Goal: Task Accomplishment & Management: Use online tool/utility

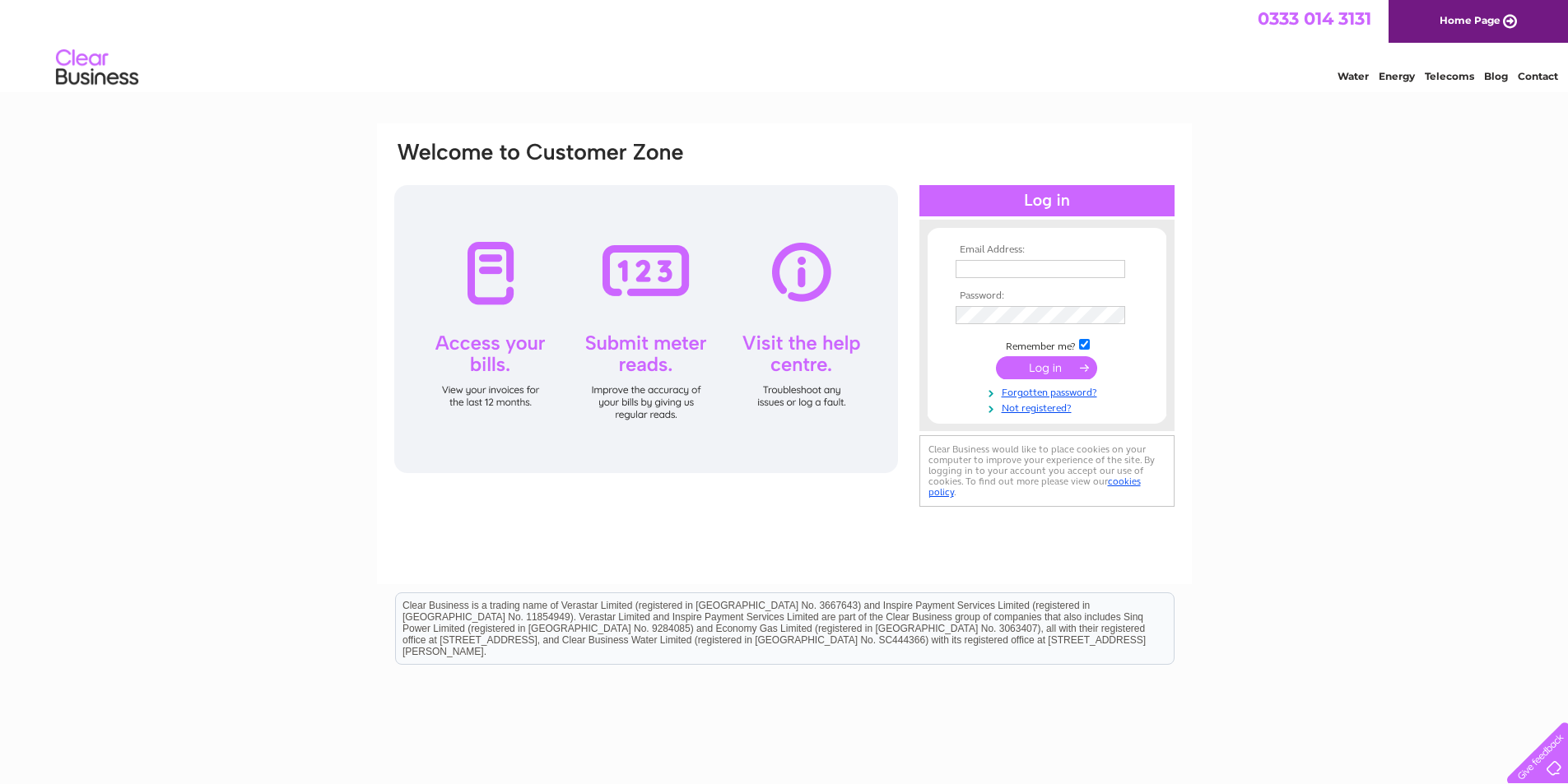
type input "accounts@heydon.co.uk"
click at [1058, 363] on input "submit" at bounding box center [1046, 367] width 101 height 23
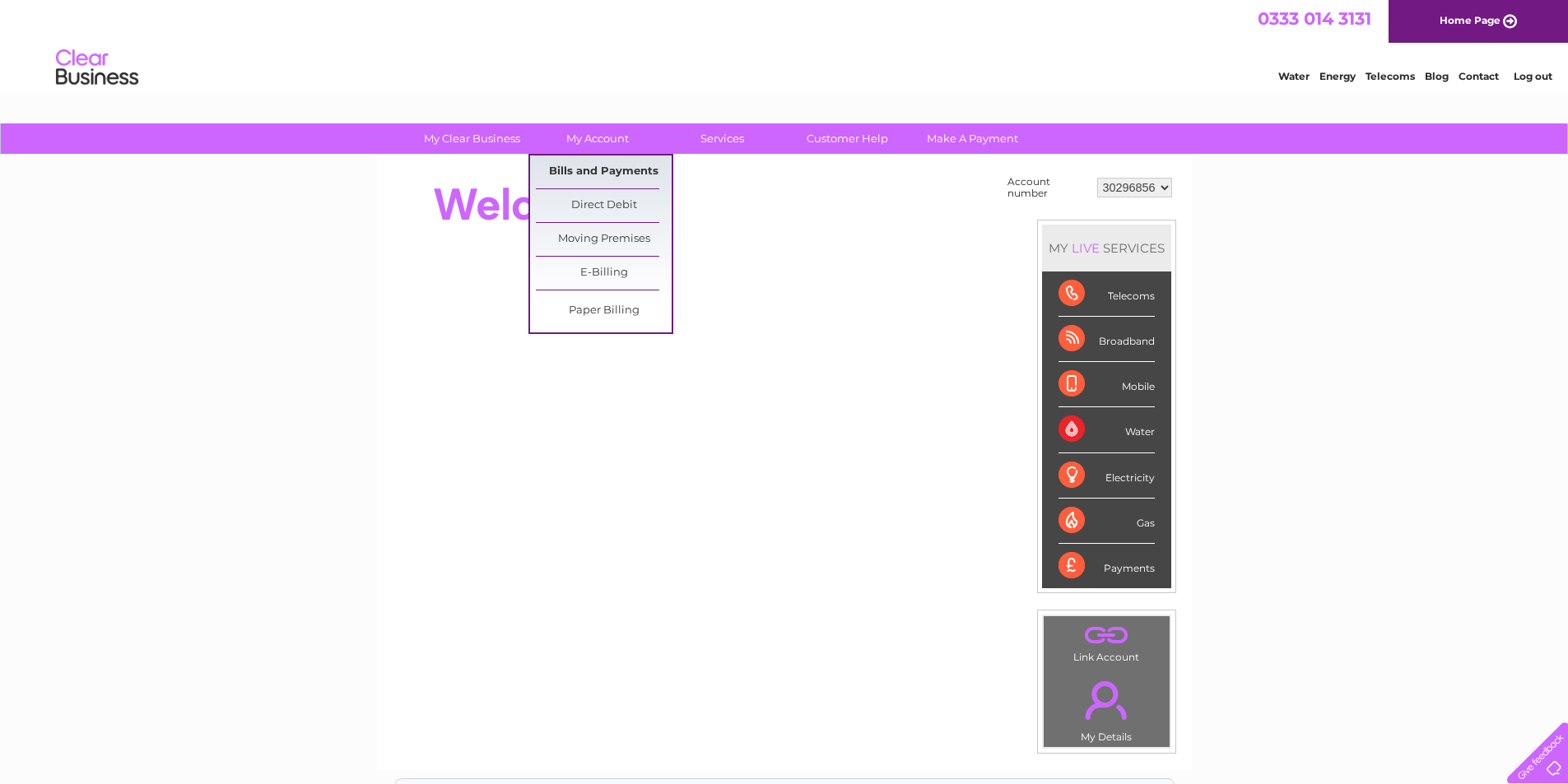
click at [605, 169] on link "Bills and Payments" at bounding box center [604, 172] width 135 height 33
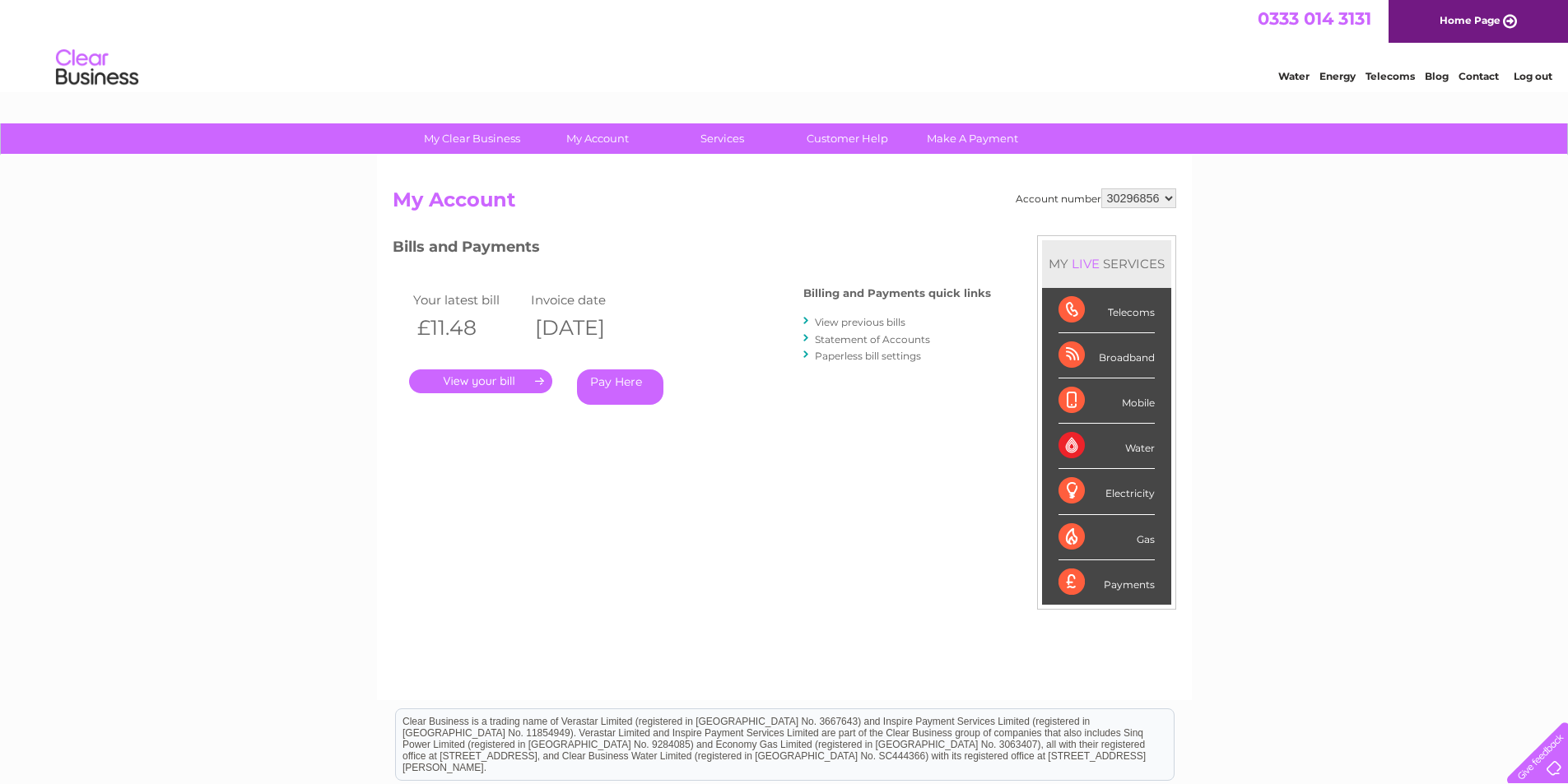
click at [496, 377] on link "." at bounding box center [481, 381] width 143 height 24
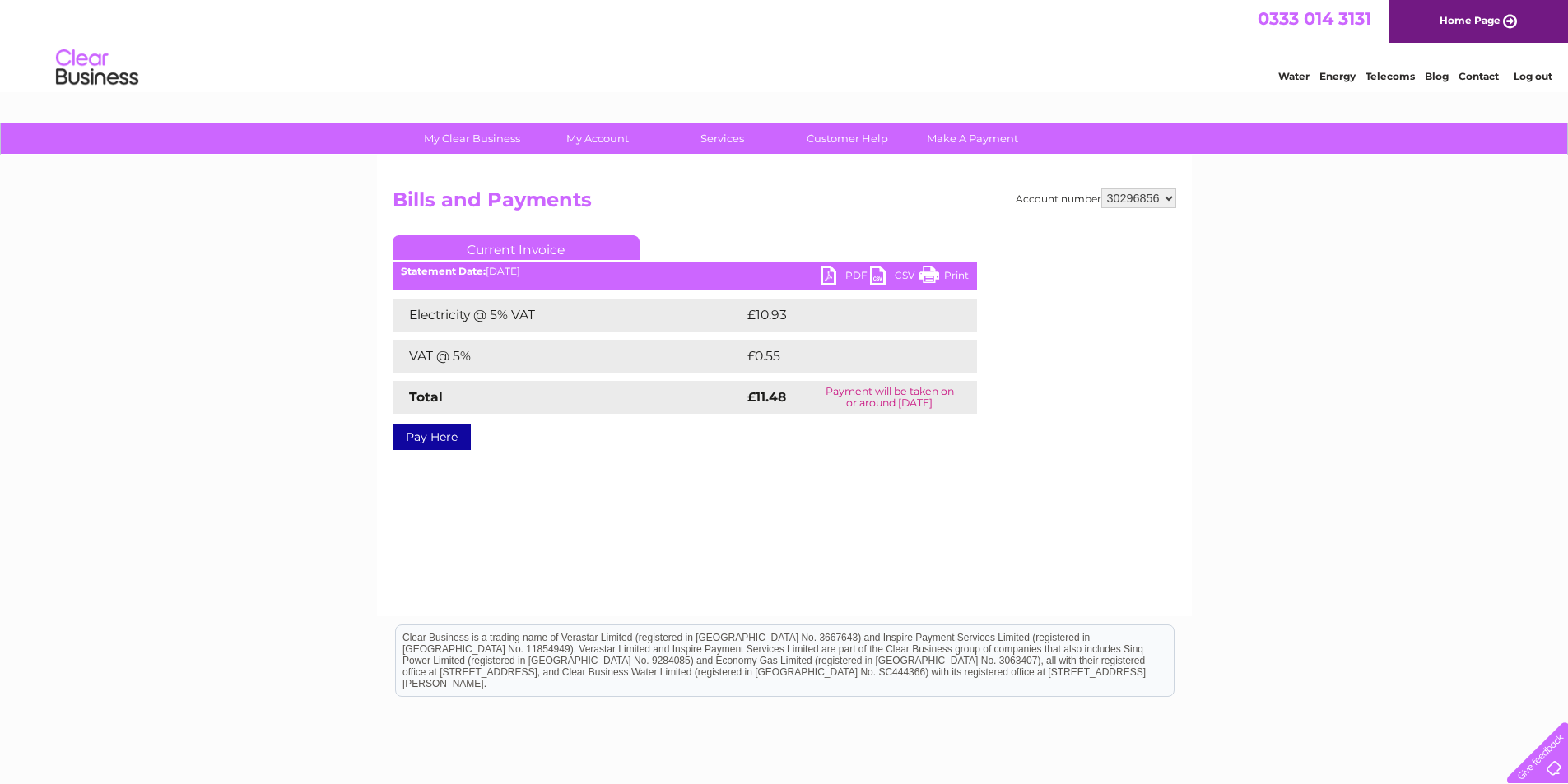
click at [846, 270] on link "PDF" at bounding box center [845, 278] width 49 height 24
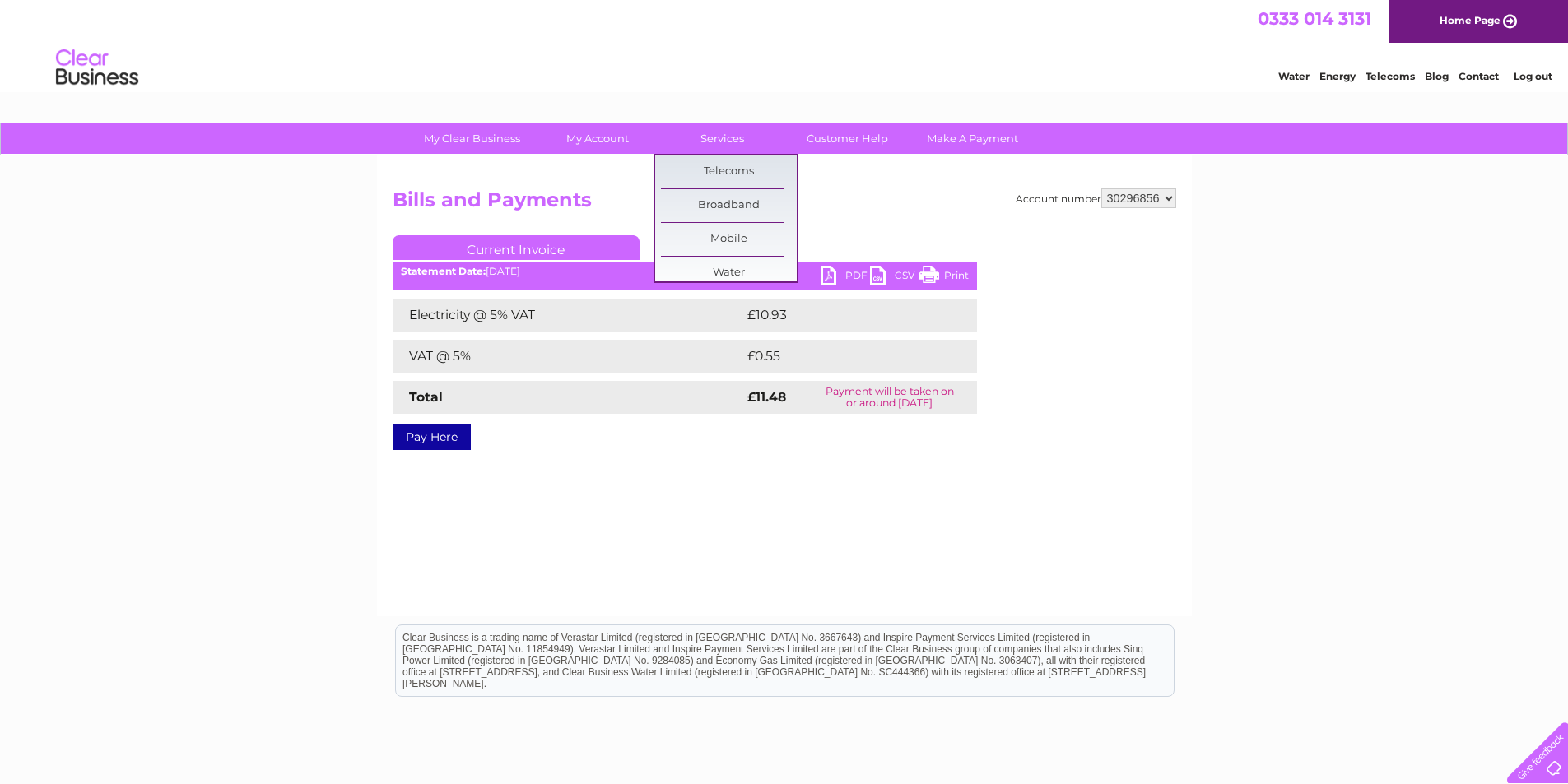
click at [853, 308] on td "£10.93" at bounding box center [842, 315] width 199 height 33
click at [703, 130] on link "Services" at bounding box center [722, 138] width 135 height 30
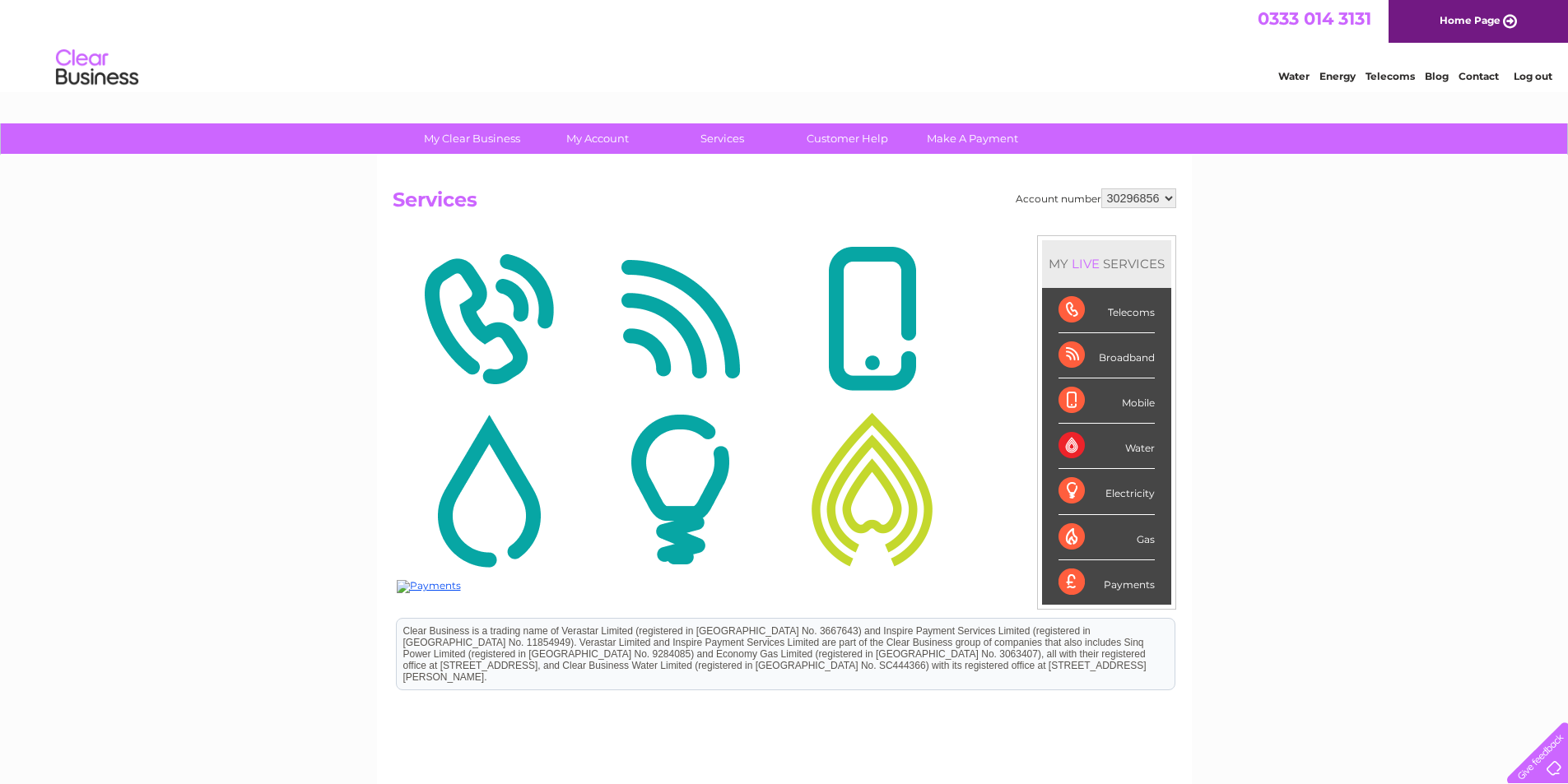
click at [1143, 494] on div "Electricity" at bounding box center [1107, 492] width 96 height 45
click at [1079, 491] on div "Electricity" at bounding box center [1107, 492] width 96 height 45
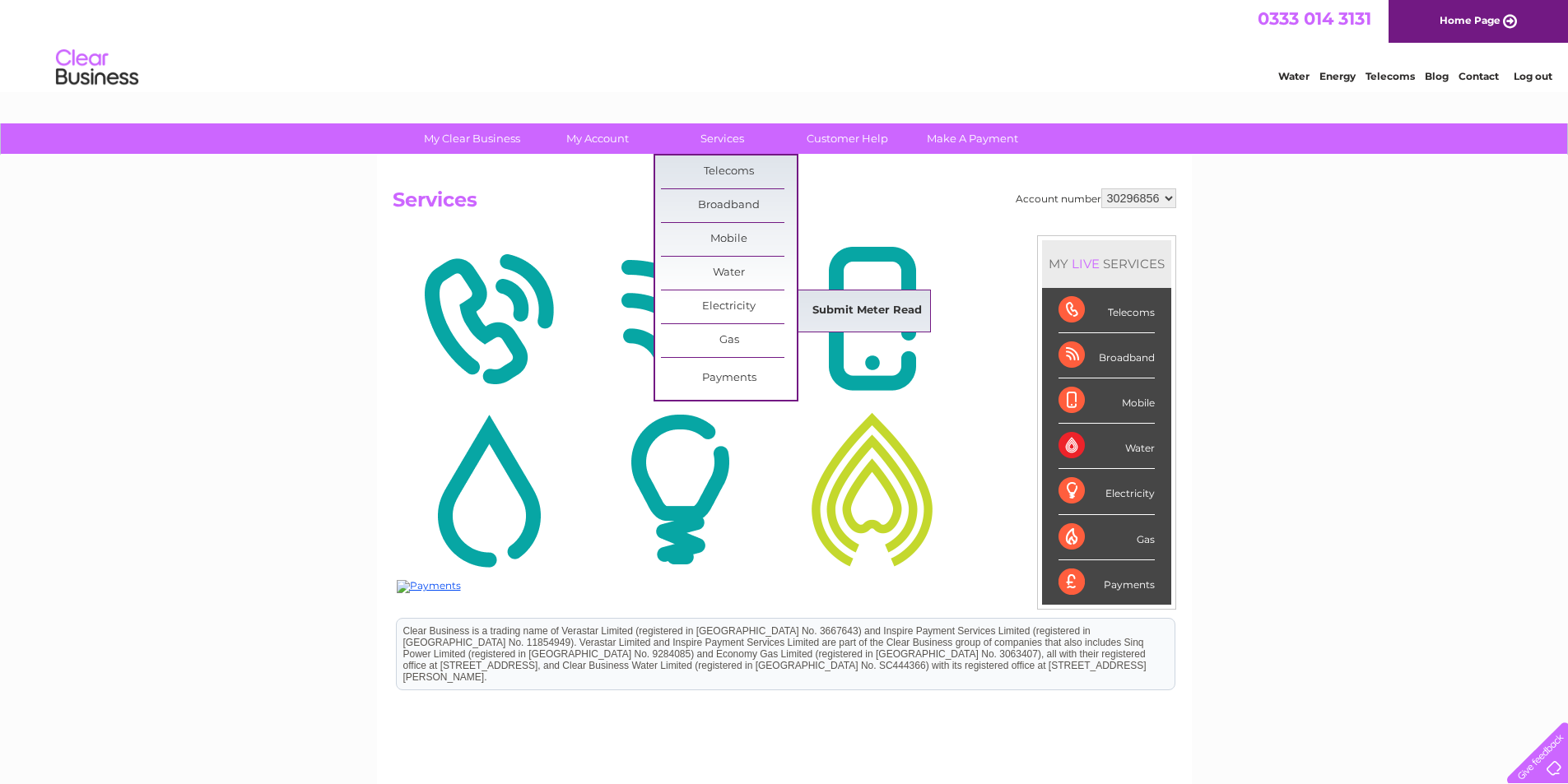
click at [854, 320] on link "Submit Meter Read" at bounding box center [867, 311] width 135 height 33
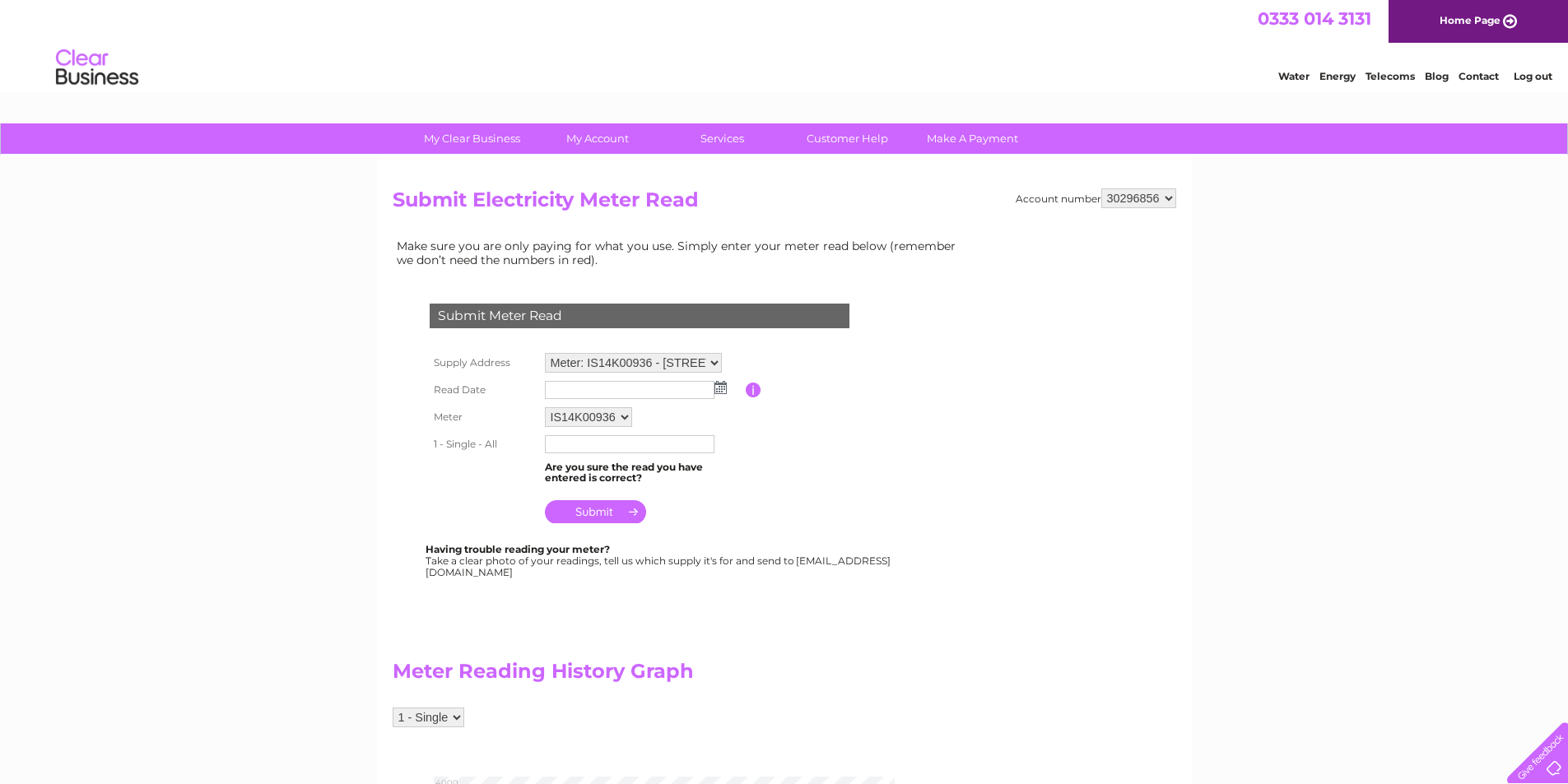
click at [623, 419] on select "IS14K00936" at bounding box center [588, 417] width 87 height 20
click at [623, 419] on select "IS14K00936" at bounding box center [589, 418] width 89 height 22
click at [626, 451] on input "text" at bounding box center [630, 444] width 171 height 20
click at [810, 484] on table "Supply Address Meter: IS14K00936 - Park Farm, Heydon, Norwich, Norfolk, NR11 6R…" at bounding box center [659, 439] width 467 height 181
click at [716, 367] on select "Meter: IS14K00936 - Park Farm, Heydon, Norwich, Norfolk, NR11 6RB Meter: S74E00…" at bounding box center [633, 363] width 177 height 20
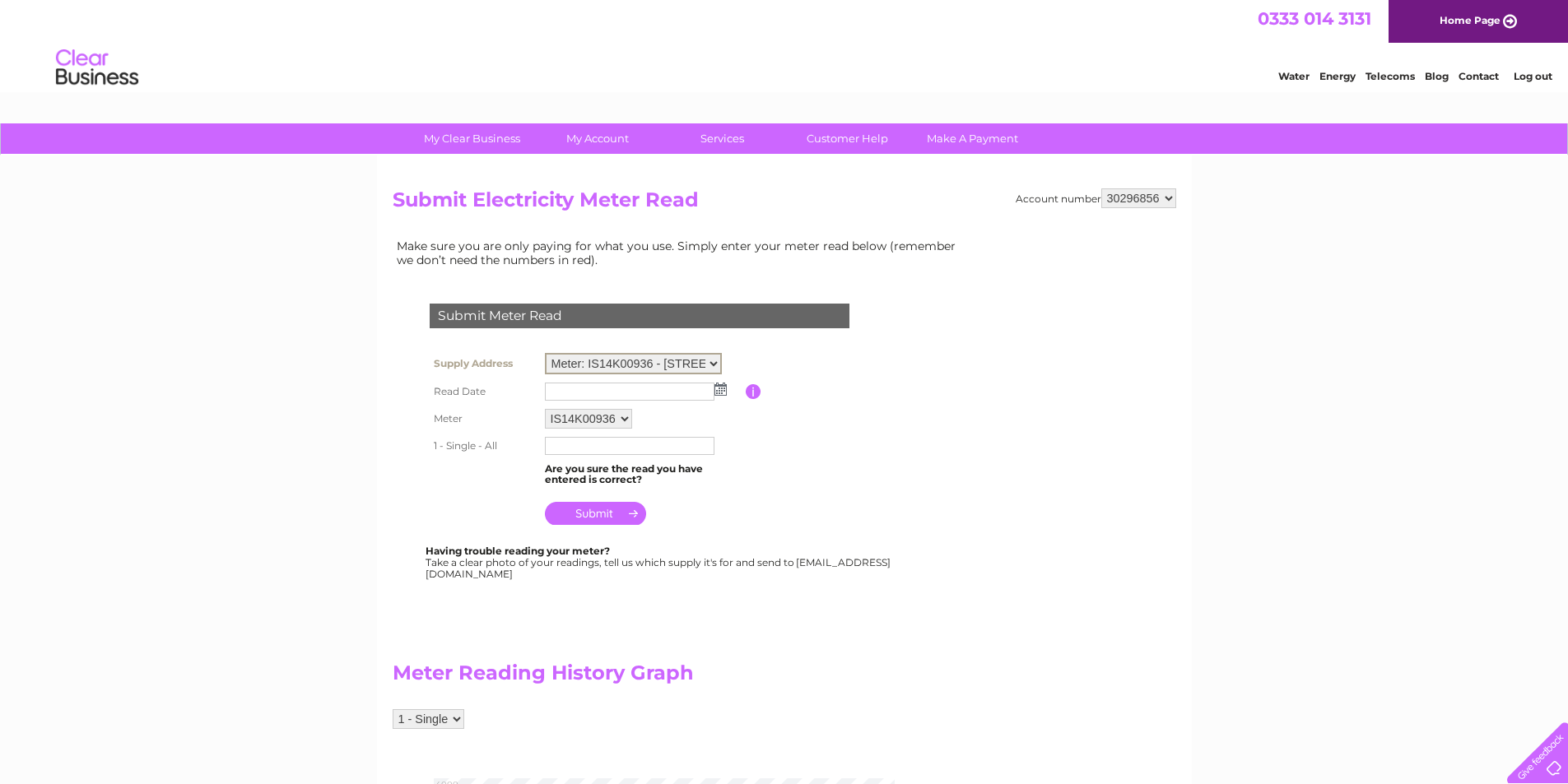
select select "137124"
click at [545, 353] on select "Meter: IS14K00936 - Park Farm, Heydon, Norwich, Norfolk, NR11 6RB Meter: S74E00…" at bounding box center [633, 364] width 177 height 22
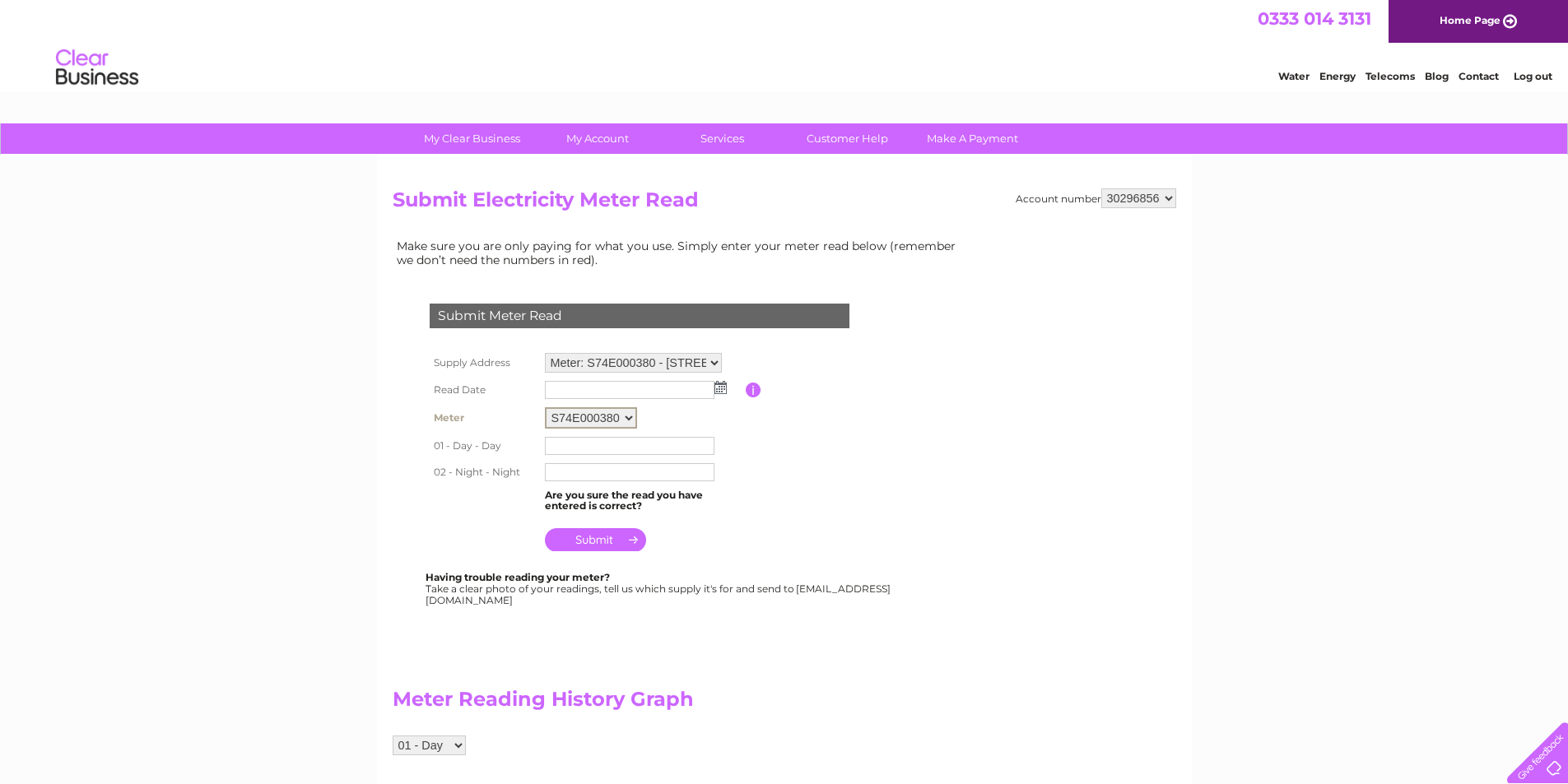
click at [630, 420] on select "S74E000380" at bounding box center [591, 418] width 92 height 22
click at [628, 444] on input "text" at bounding box center [630, 444] width 171 height 20
